Goal: Find specific page/section: Find specific page/section

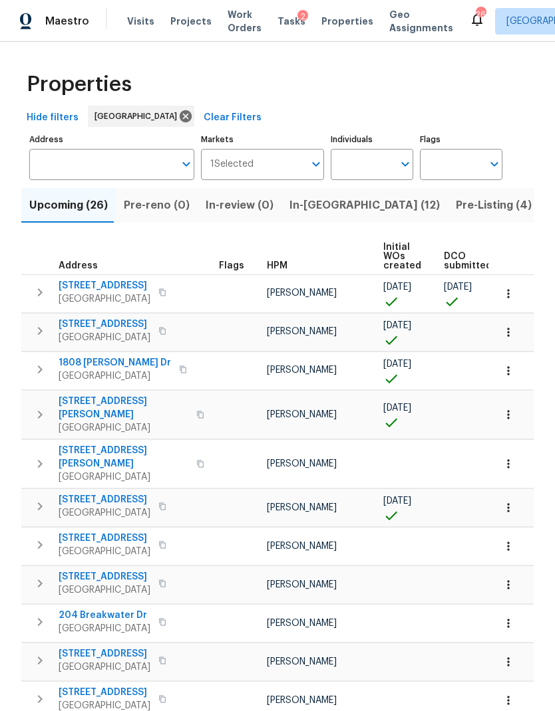
click at [129, 19] on span "Visits" at bounding box center [140, 21] width 27 height 13
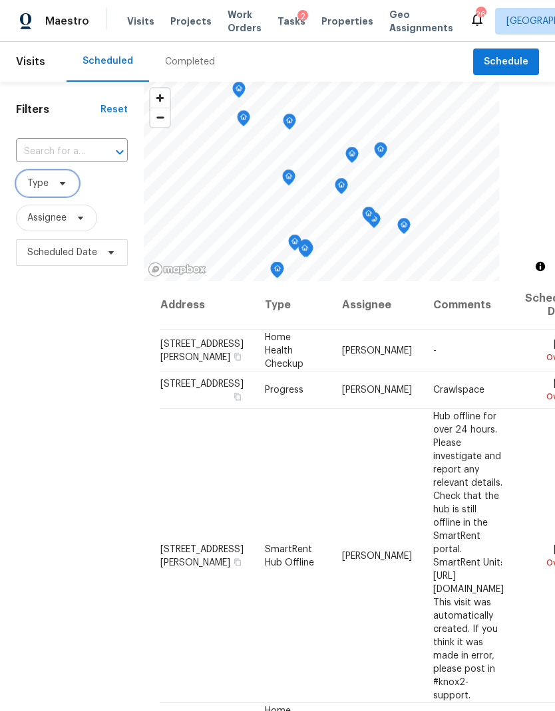
click at [65, 187] on icon at bounding box center [62, 183] width 11 height 11
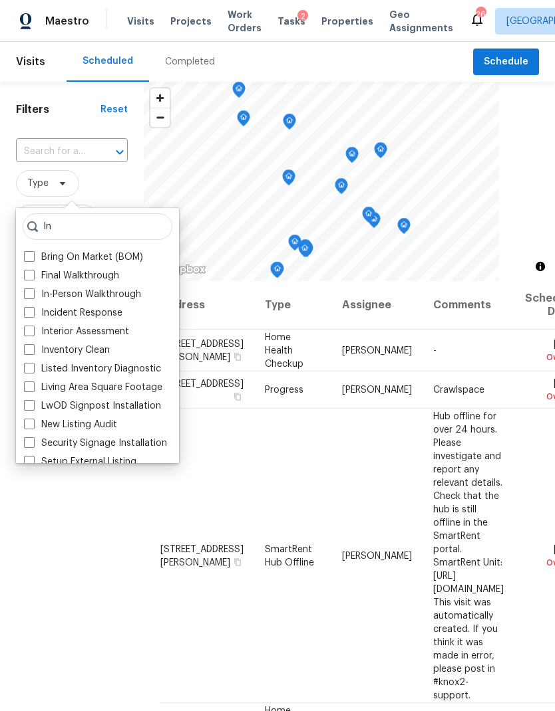
type input "In"
click at [101, 297] on label "In-Person Walkthrough" at bounding box center [82, 294] width 117 height 13
click at [33, 297] on input "In-Person Walkthrough" at bounding box center [28, 292] width 9 height 9
checkbox input "true"
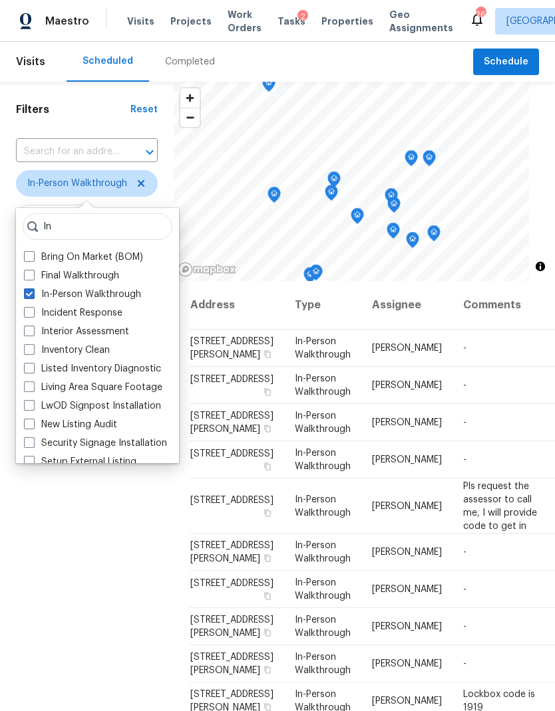
click at [115, 618] on div "Filters Reset ​ In-Person Walkthrough Assignee Scheduled Date" at bounding box center [87, 466] width 174 height 769
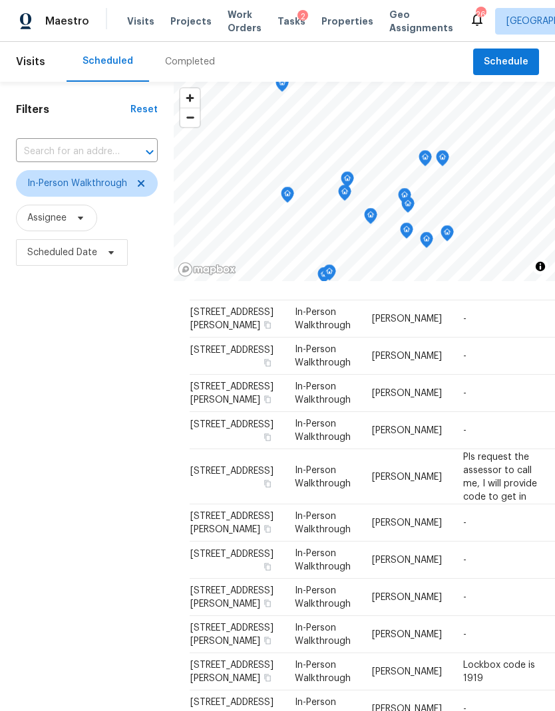
click at [92, 142] on input "text" at bounding box center [68, 152] width 104 height 21
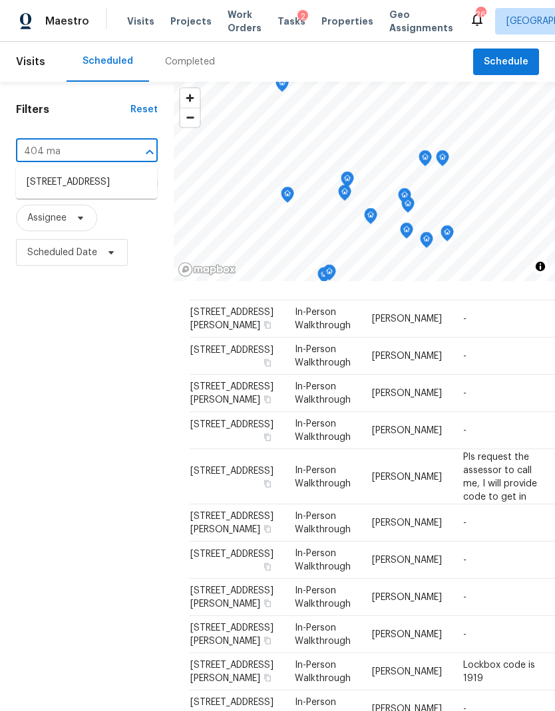
type input "404 ma"
click at [84, 345] on div "Filters Reset 404 ma ​ In-Person Walkthrough Assignee Scheduled Date" at bounding box center [87, 466] width 174 height 769
